Goal: Navigation & Orientation: Find specific page/section

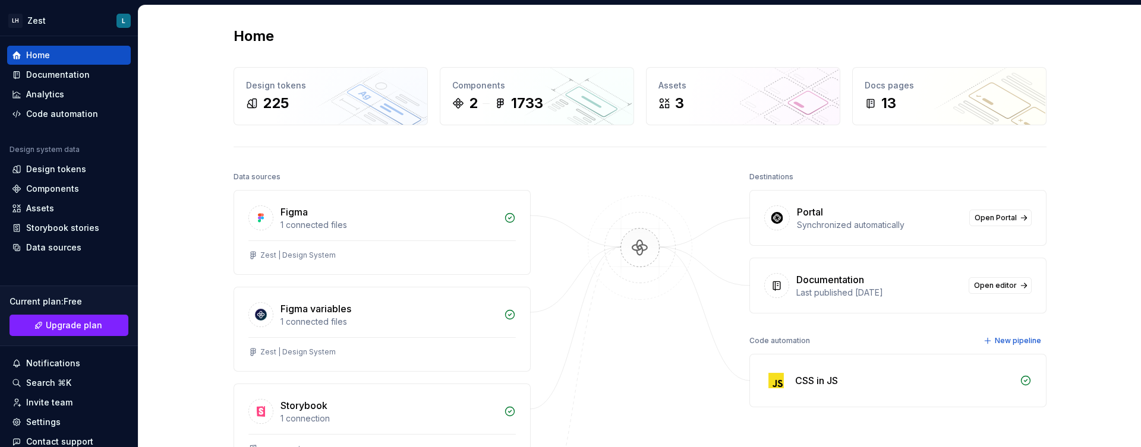
click at [178, 138] on div "Home Design tokens 225 Components 2 1733 Assets 3 Docs pages 13 Data sources Fi…" at bounding box center [639, 335] width 1003 height 660
click at [564, 96] on div "2 1733" at bounding box center [536, 103] width 169 height 19
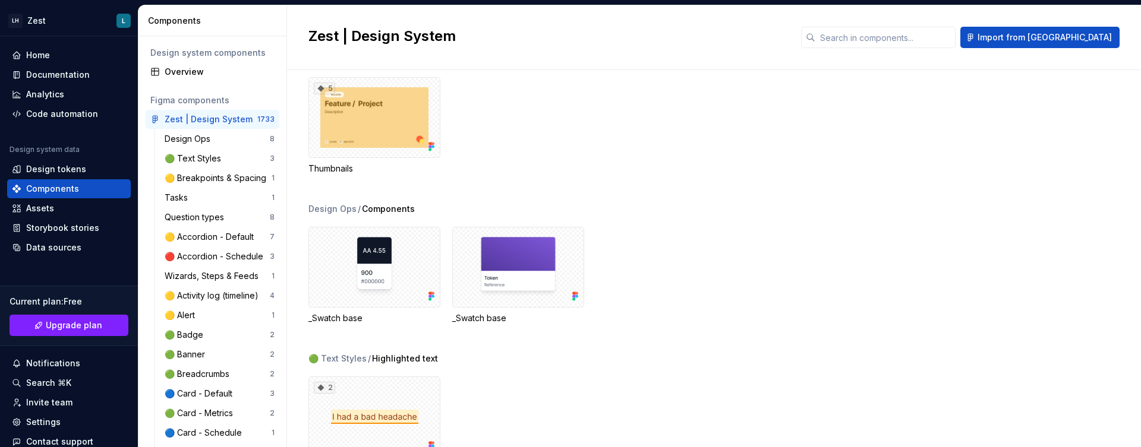
scroll to position [149, 0]
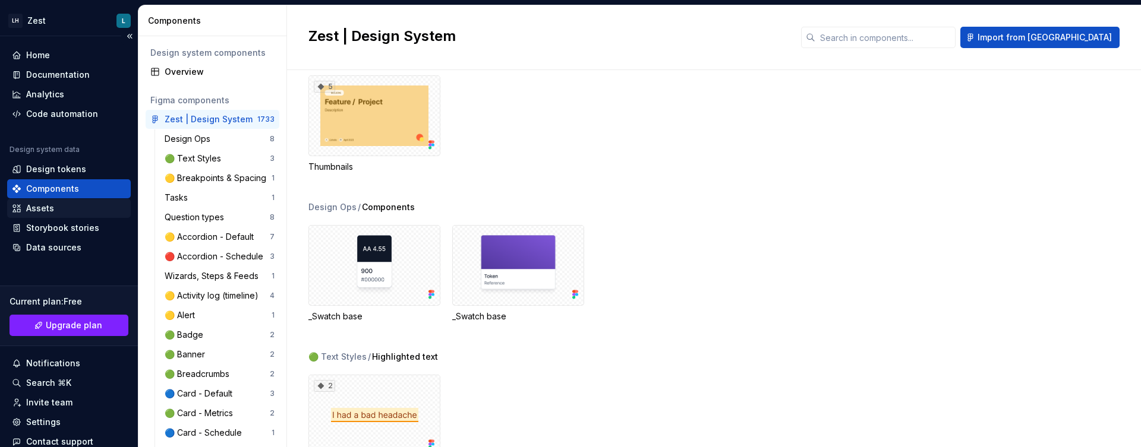
click at [76, 204] on div "Assets" at bounding box center [69, 209] width 114 height 12
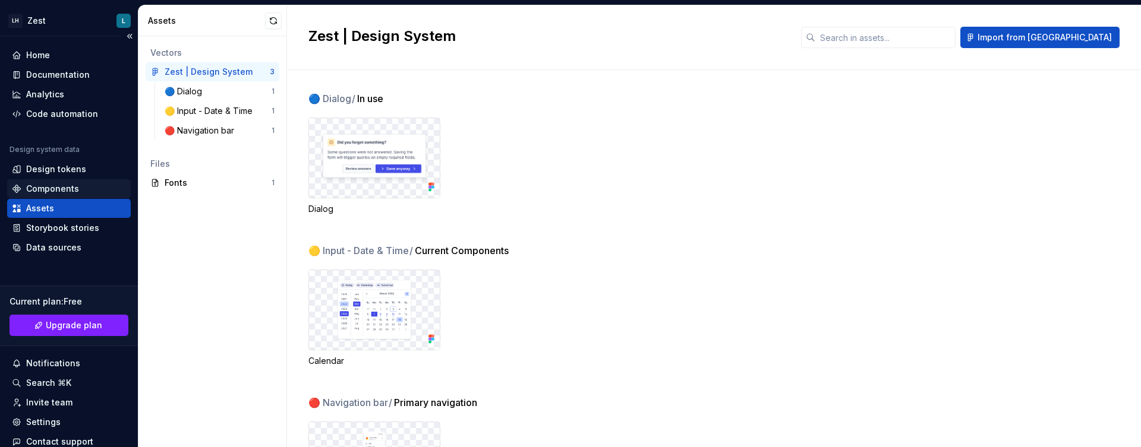
click at [62, 187] on div "Components" at bounding box center [52, 189] width 53 height 12
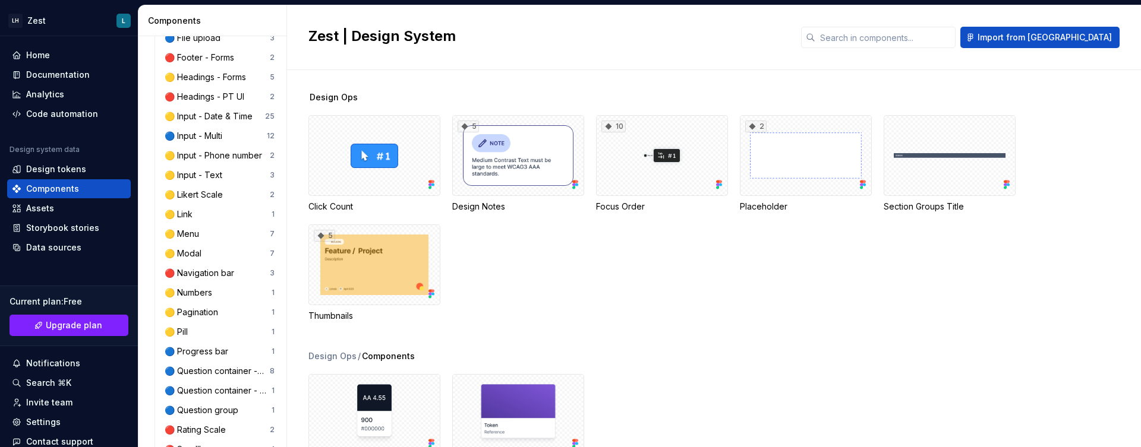
scroll to position [772, 0]
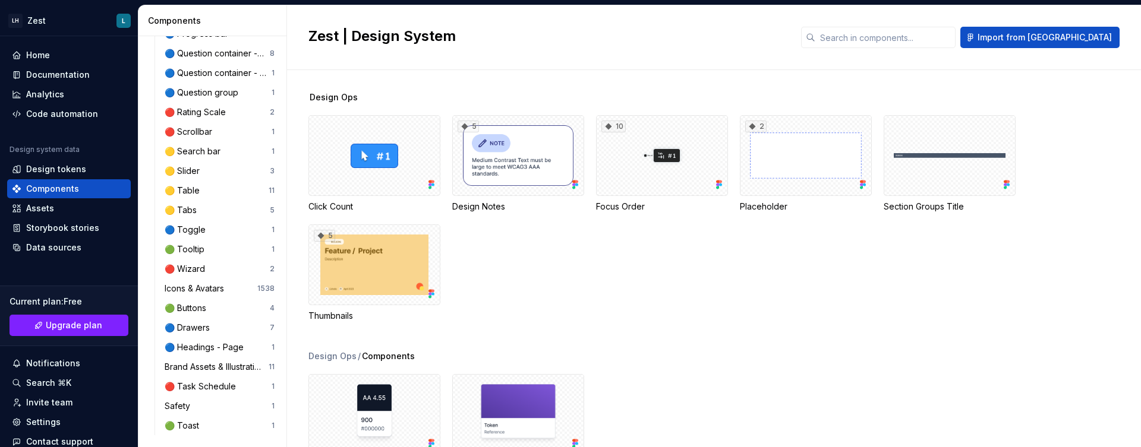
click at [764, 354] on div "Design Ops / Components" at bounding box center [724, 357] width 833 height 12
click at [192, 307] on div "🟢 Buttons" at bounding box center [188, 308] width 46 height 12
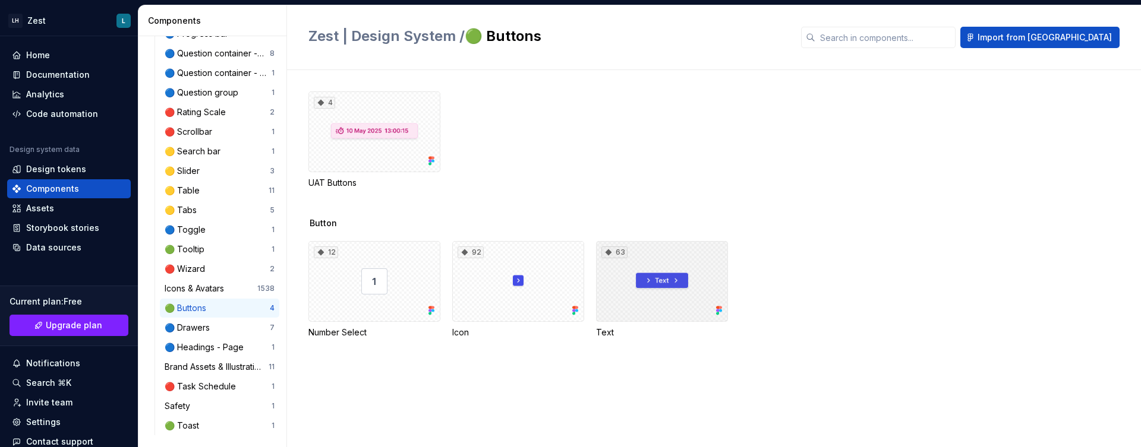
click at [639, 298] on div "63" at bounding box center [662, 281] width 132 height 81
